Goal: Transaction & Acquisition: Purchase product/service

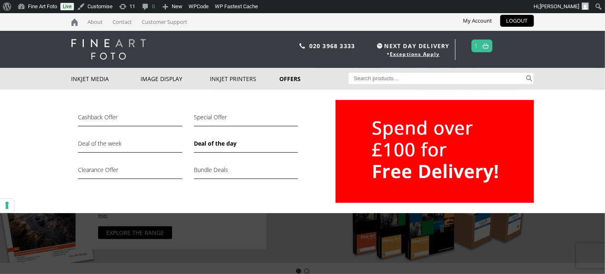
click at [228, 140] on link "Deal of the day" at bounding box center [246, 145] width 104 height 14
